Goal: Find specific page/section: Find specific page/section

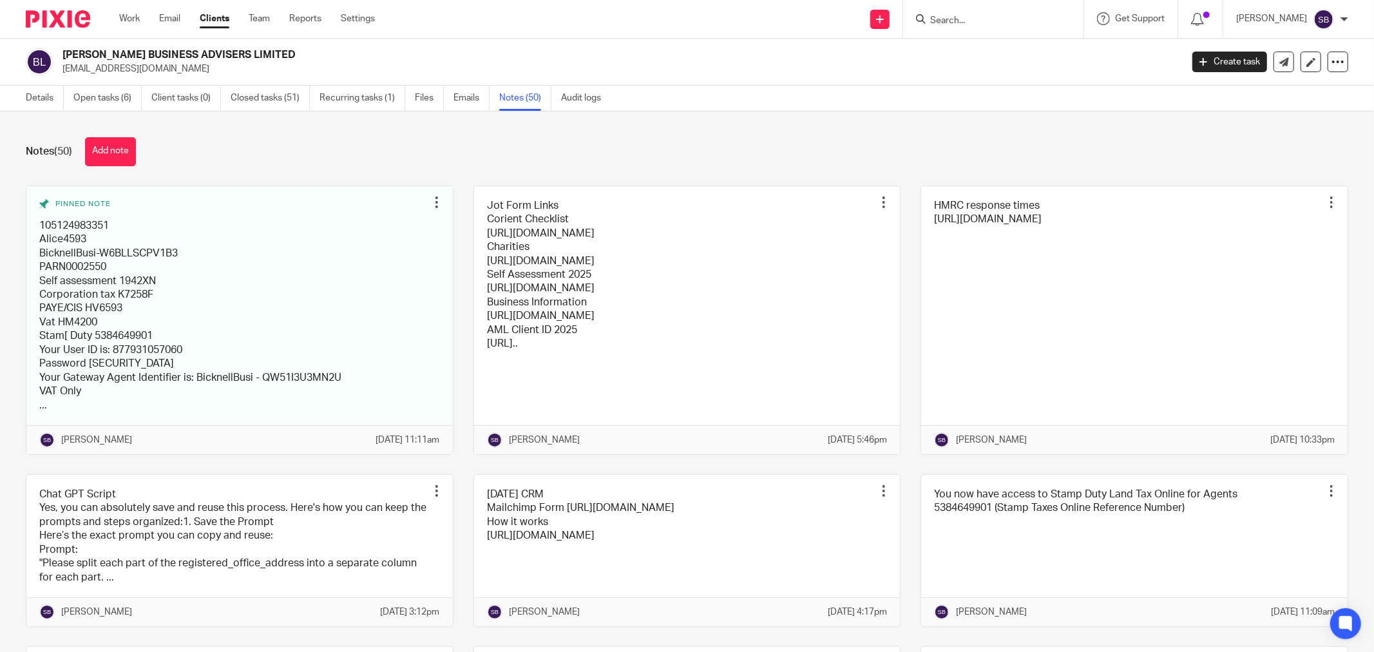
click at [1039, 19] on input "Search" at bounding box center [987, 21] width 116 height 12
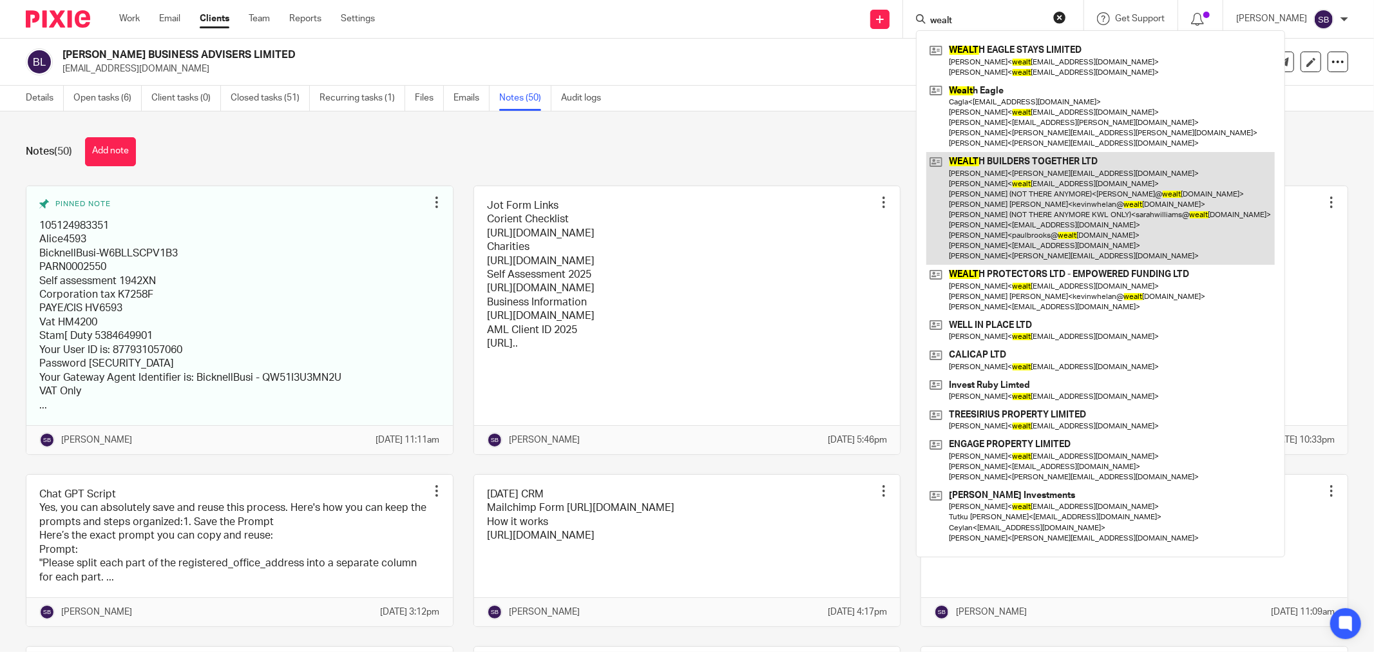
type input "wealt"
click at [1067, 178] on link at bounding box center [1100, 208] width 348 height 113
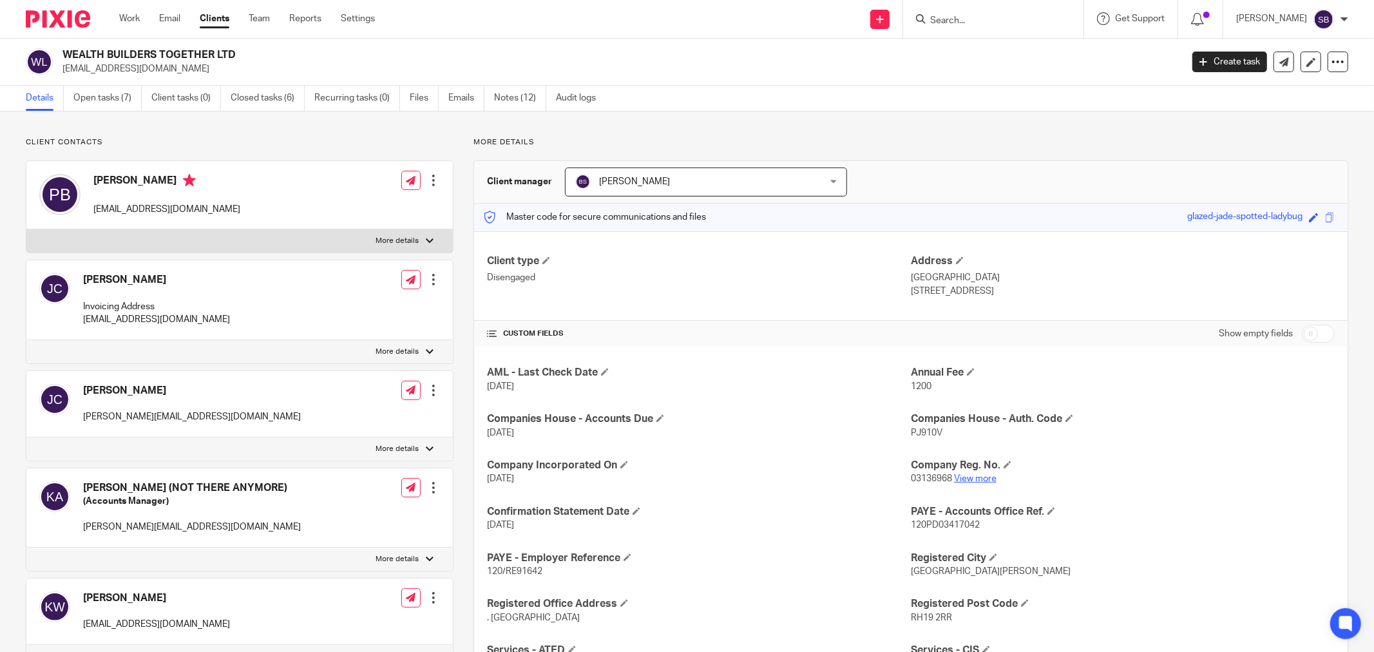
click at [960, 477] on link "View more" at bounding box center [975, 478] width 43 height 9
click at [1014, 20] on input "Search" at bounding box center [987, 21] width 116 height 12
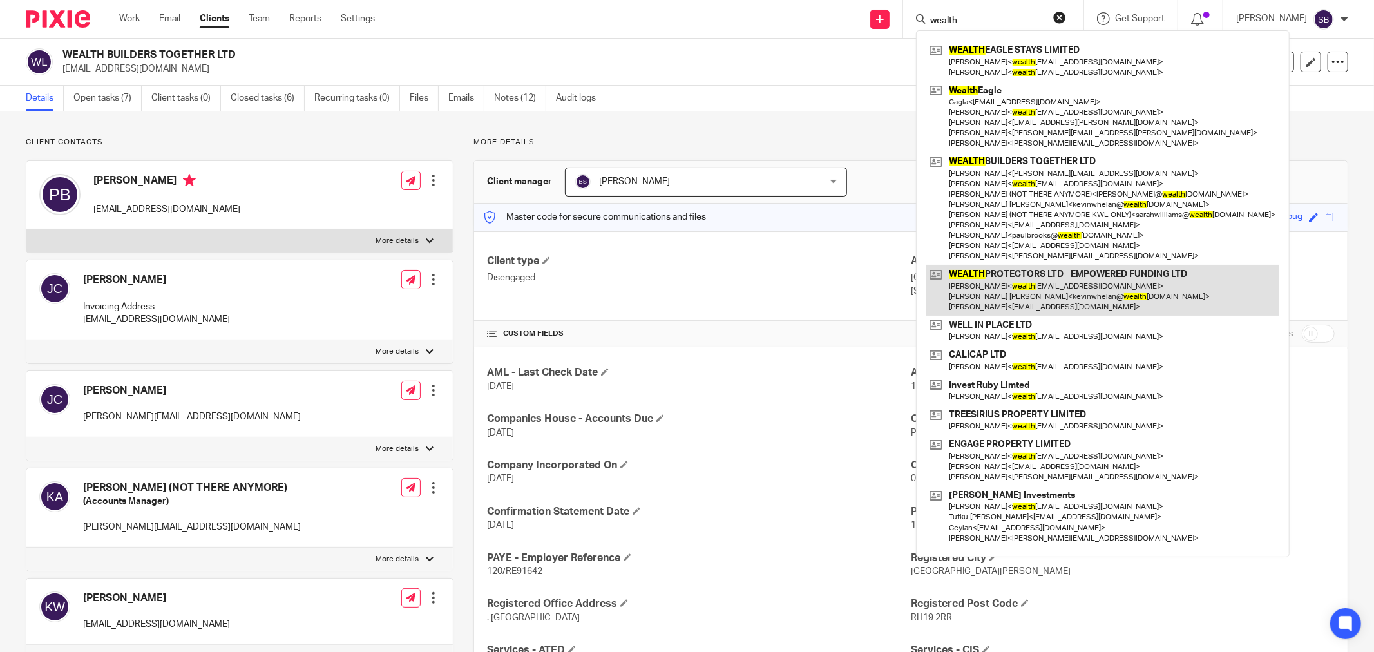
type input "wealth"
click at [1077, 294] on link at bounding box center [1102, 290] width 353 height 51
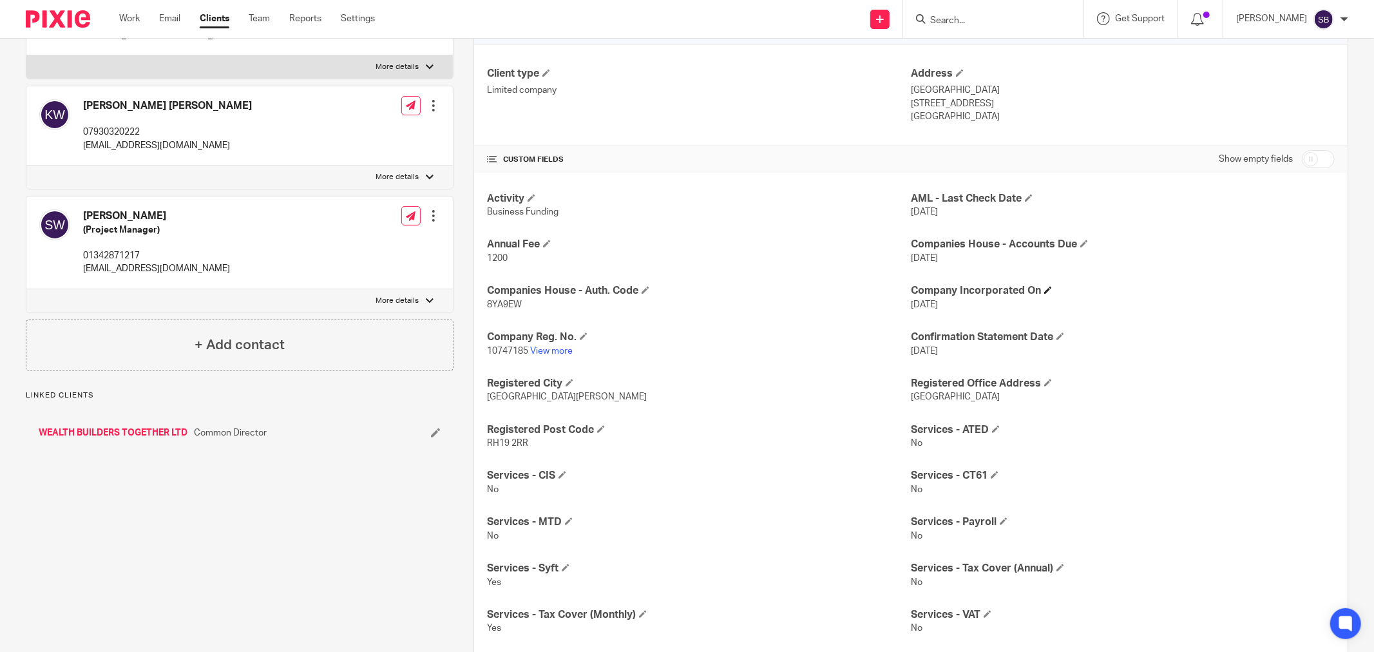
scroll to position [286, 0]
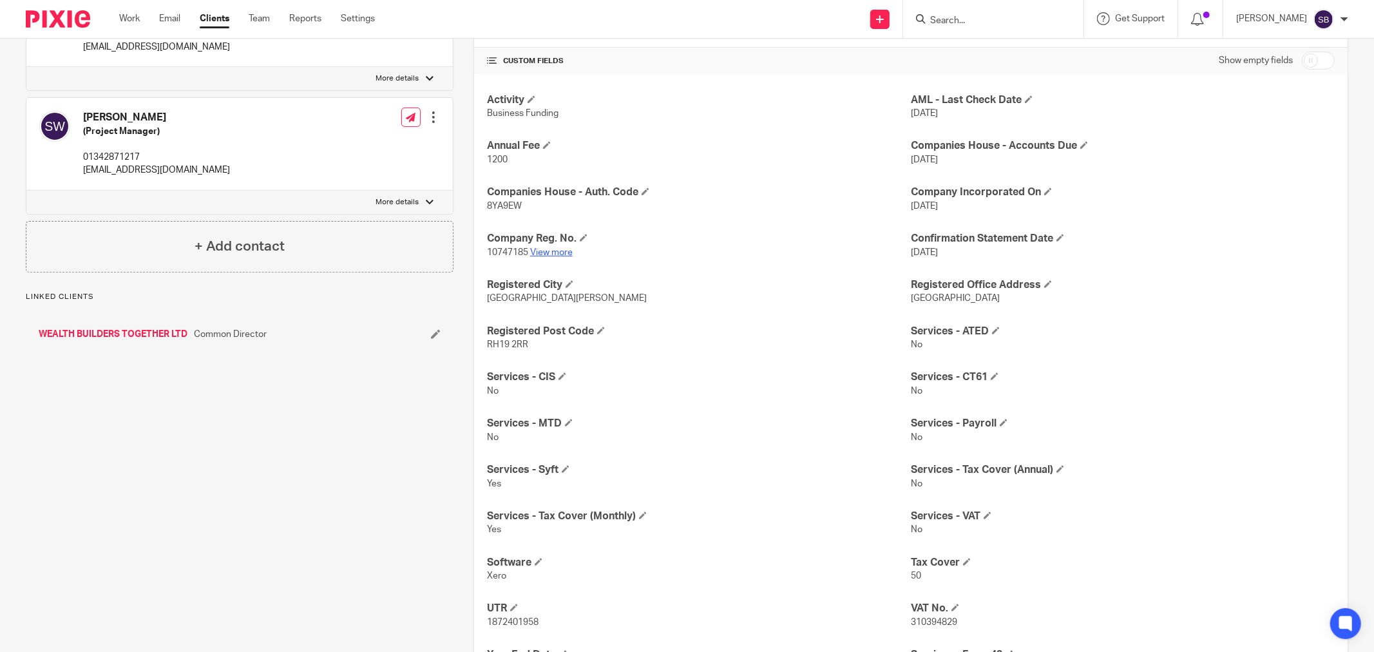
click at [542, 252] on link "View more" at bounding box center [551, 252] width 43 height 9
